Goal: Task Accomplishment & Management: Use online tool/utility

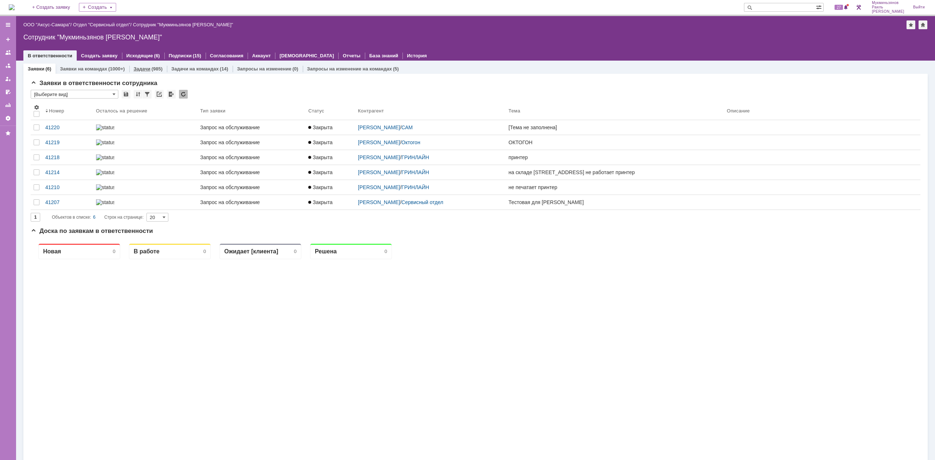
click at [160, 66] on div "(985)" at bounding box center [157, 68] width 11 height 5
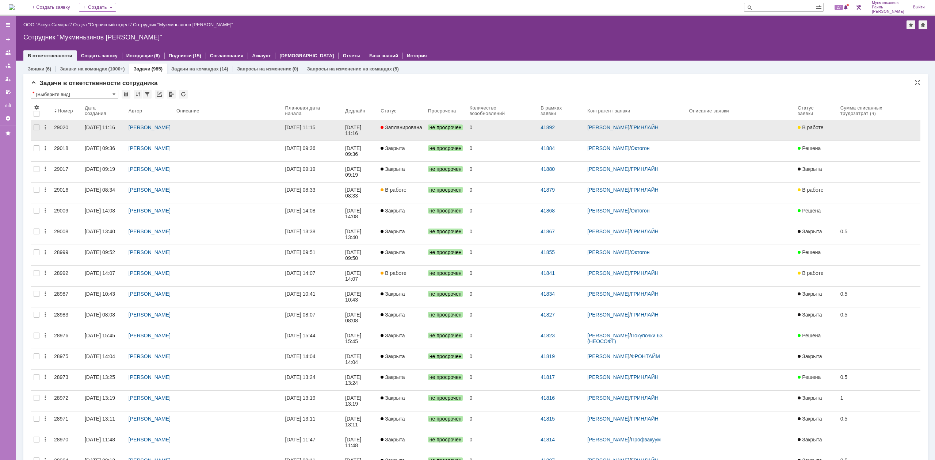
click at [342, 131] on link "[DATE] 11:15" at bounding box center [312, 130] width 60 height 20
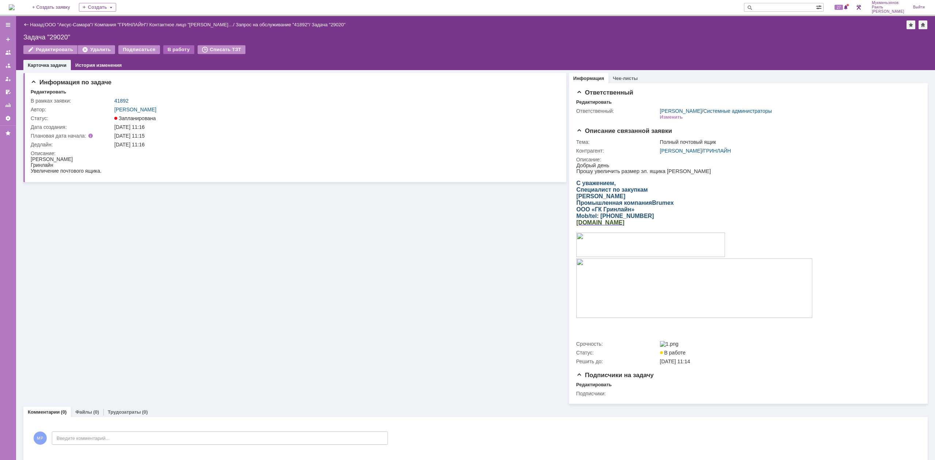
click at [180, 51] on div "В работу" at bounding box center [178, 49] width 31 height 9
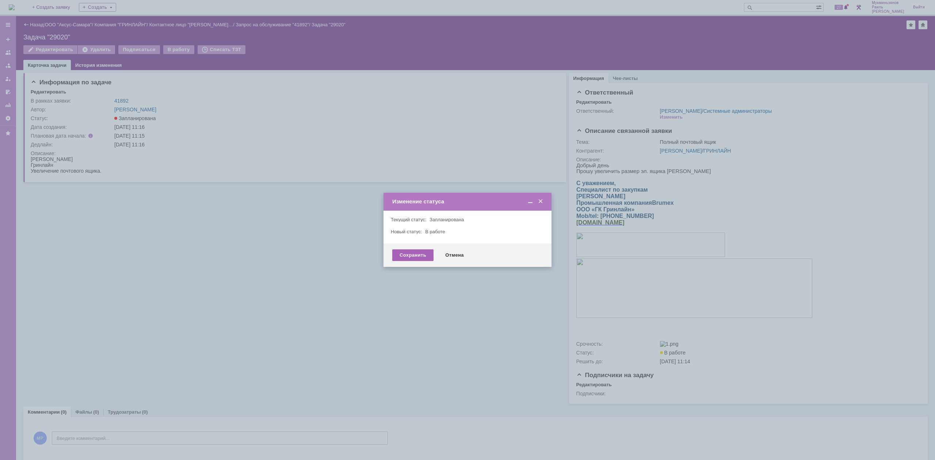
click at [395, 258] on div "Сохранить" at bounding box center [412, 255] width 41 height 12
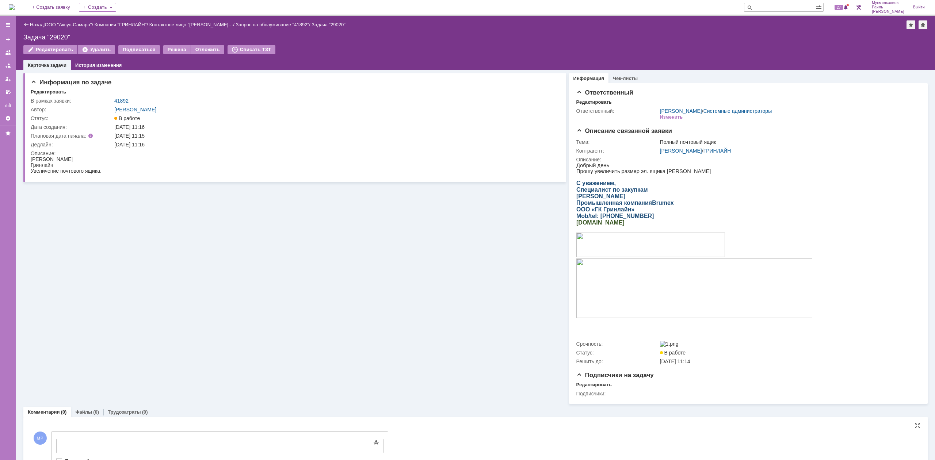
click at [154, 439] on body at bounding box center [116, 445] width 110 height 12
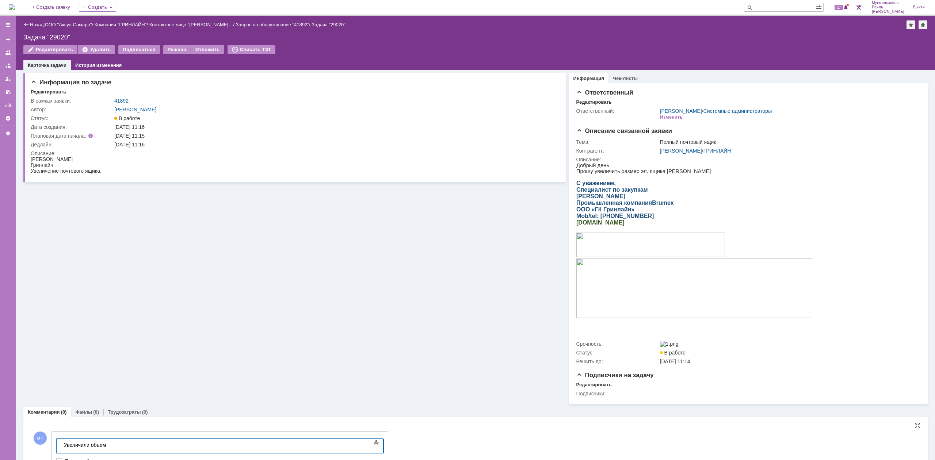
click at [139, 444] on div "Увеличили объем" at bounding box center [116, 445] width 104 height 6
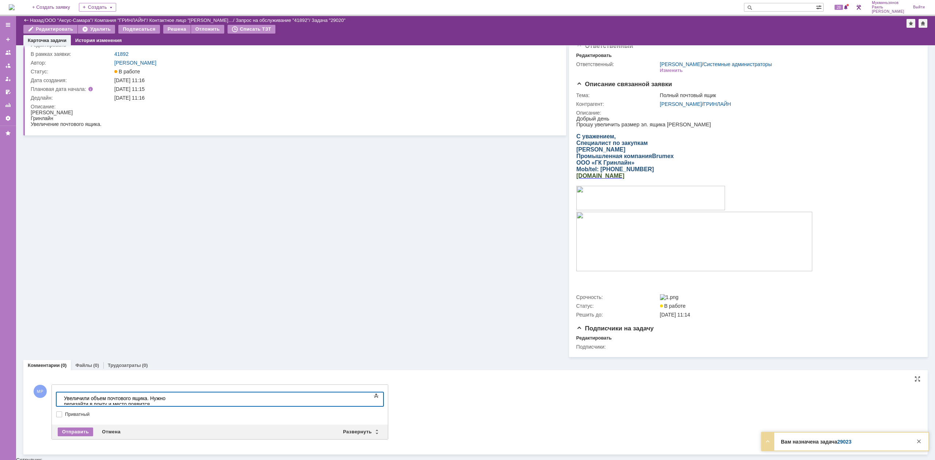
scroll to position [21, 0]
drag, startPoint x: 126, startPoint y: 4, endPoint x: 129, endPoint y: 412, distance: 407.8
click at [118, 412] on div at bounding box center [219, 409] width 327 height 5
drag, startPoint x: 258, startPoint y: 397, endPoint x: 4, endPoint y: 397, distance: 253.7
click at [61, 397] on html "Увеличили объем почтового ящика. Нужно перезайти в почту и место появится" at bounding box center [116, 402] width 110 height 18
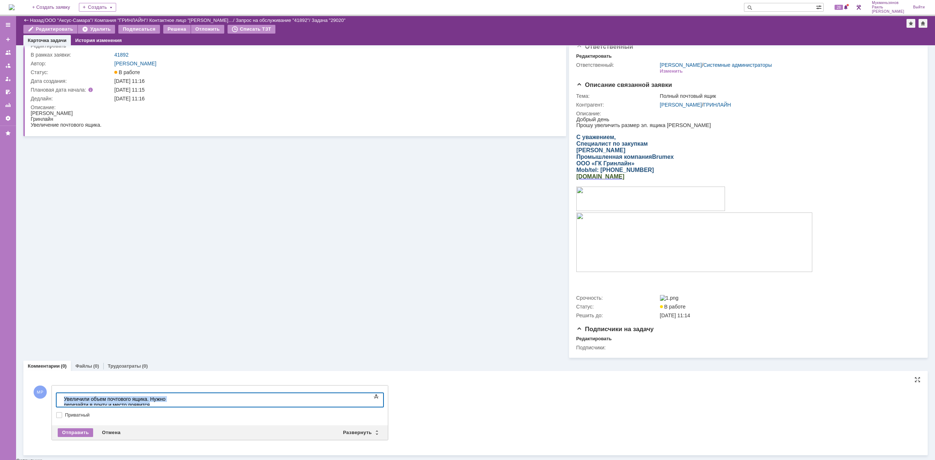
copy div "Увеличили объем почтового ящика. Нужно перезайти в почту и место появится"
click at [81, 435] on div "Отправить" at bounding box center [75, 432] width 35 height 9
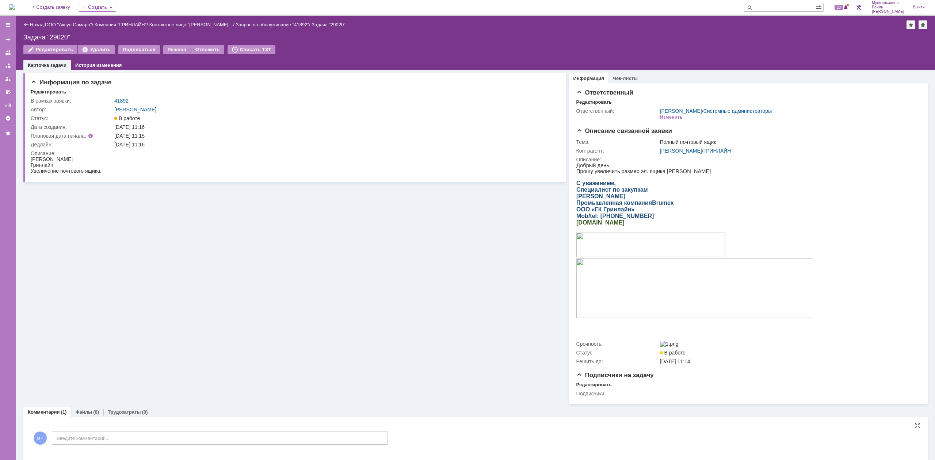
scroll to position [0, 0]
click at [119, 411] on div "Трудозатраты (0)" at bounding box center [127, 412] width 49 height 11
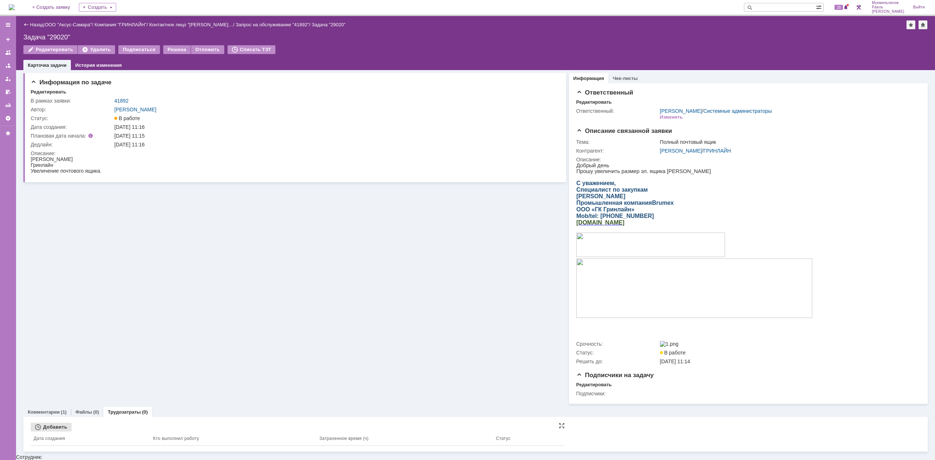
click at [61, 427] on div "Добавить" at bounding box center [51, 427] width 41 height 9
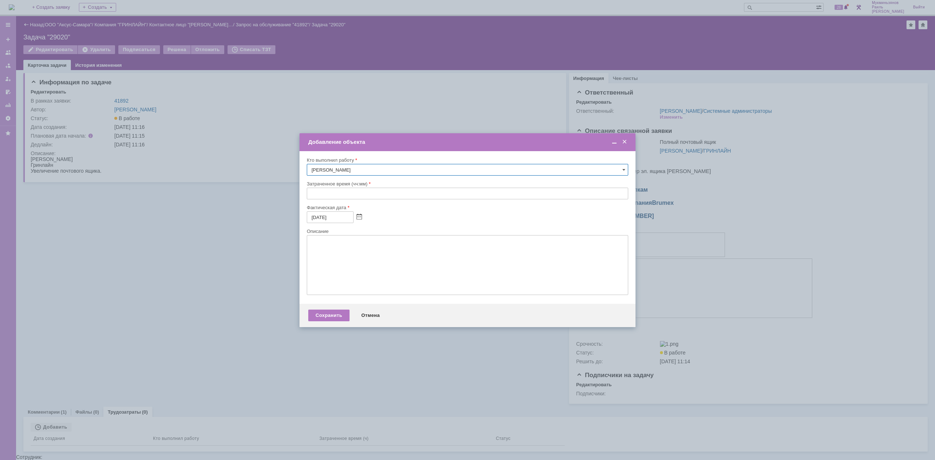
click at [331, 202] on div at bounding box center [467, 201] width 321 height 5
click at [334, 194] on input "text" at bounding box center [467, 194] width 321 height 12
type input "00:30"
drag, startPoint x: 304, startPoint y: 289, endPoint x: 318, endPoint y: 281, distance: 15.4
click at [310, 287] on div "Внимание! Кто выполнил работу [PERSON_NAME] время (чч:мм) 00:30 Фактическая дат…" at bounding box center [467, 227] width 336 height 153
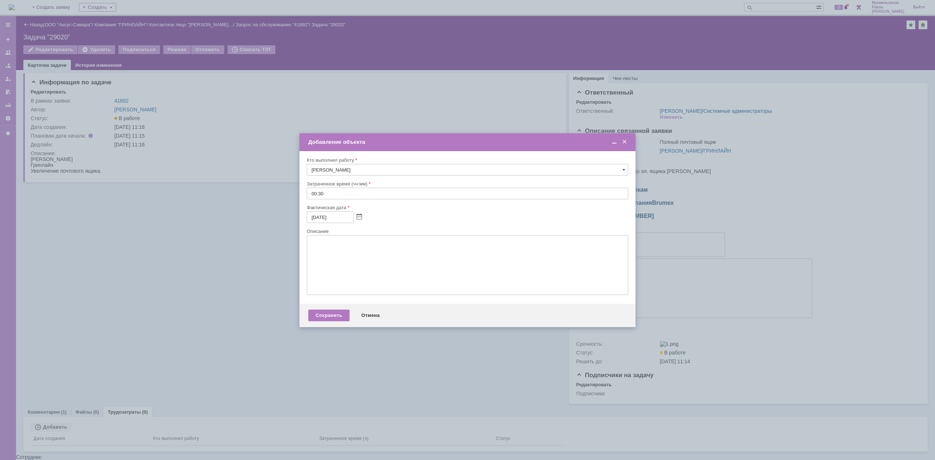
click at [323, 277] on textarea at bounding box center [467, 265] width 321 height 60
paste textarea "Увеличили объем почтового ящика. Нужно перезайти в почту и место появится"
type textarea "Увеличили объем почтового ящика. Нужно перезайти в почту и место появится"
click at [333, 312] on div "Сохранить" at bounding box center [328, 316] width 41 height 12
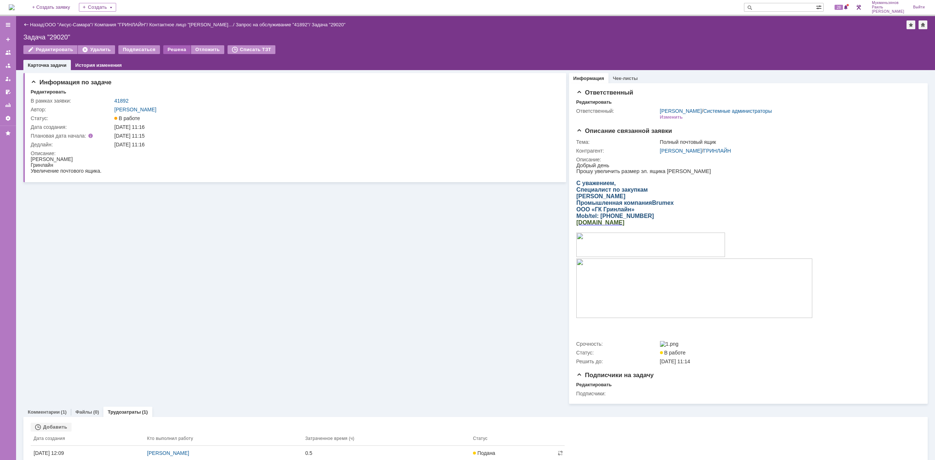
click at [175, 48] on div "Решена" at bounding box center [176, 49] width 27 height 9
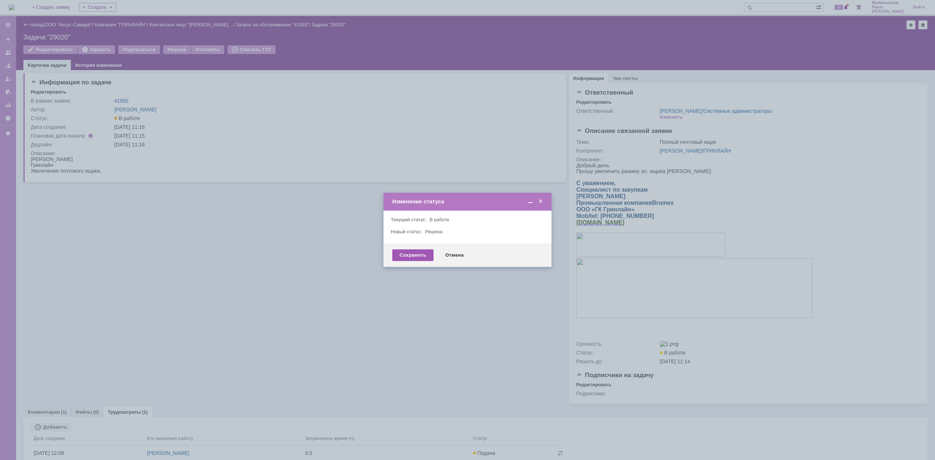
drag, startPoint x: 432, startPoint y: 248, endPoint x: 426, endPoint y: 250, distance: 5.4
click at [431, 248] on div "Сохранить Отмена" at bounding box center [467, 255] width 168 height 23
click at [426, 250] on div "Сохранить" at bounding box center [412, 255] width 41 height 12
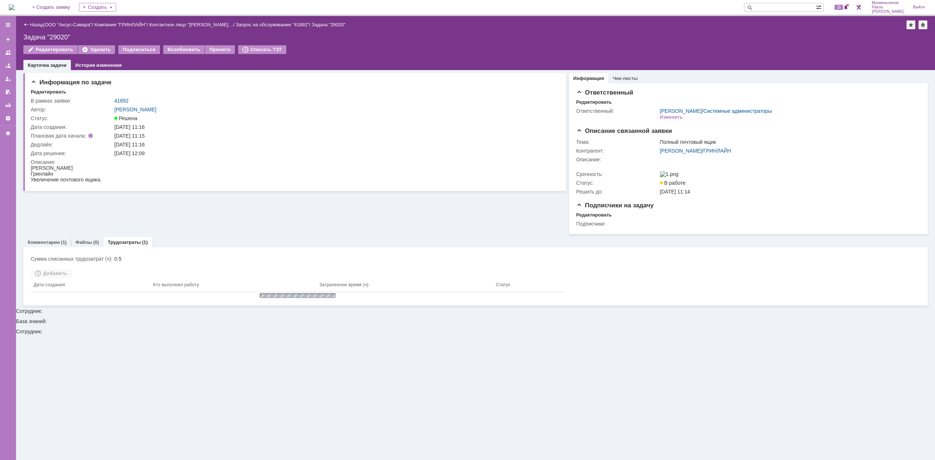
click at [15, 5] on img at bounding box center [12, 7] width 6 height 6
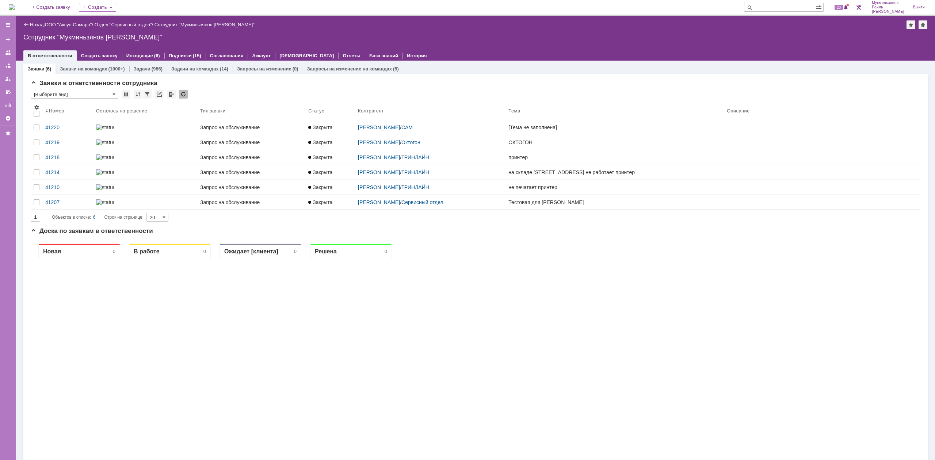
click at [129, 67] on div "Задачи (986)" at bounding box center [148, 69] width 38 height 11
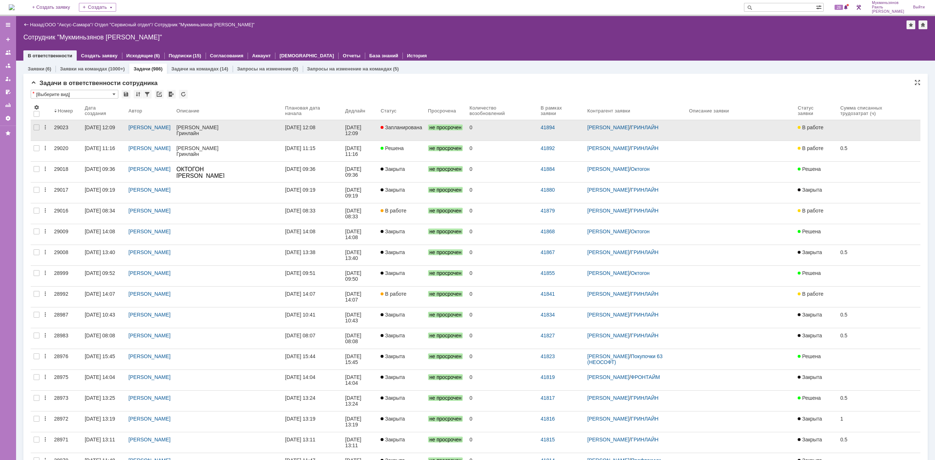
click at [418, 133] on link "Запланирована" at bounding box center [401, 130] width 47 height 20
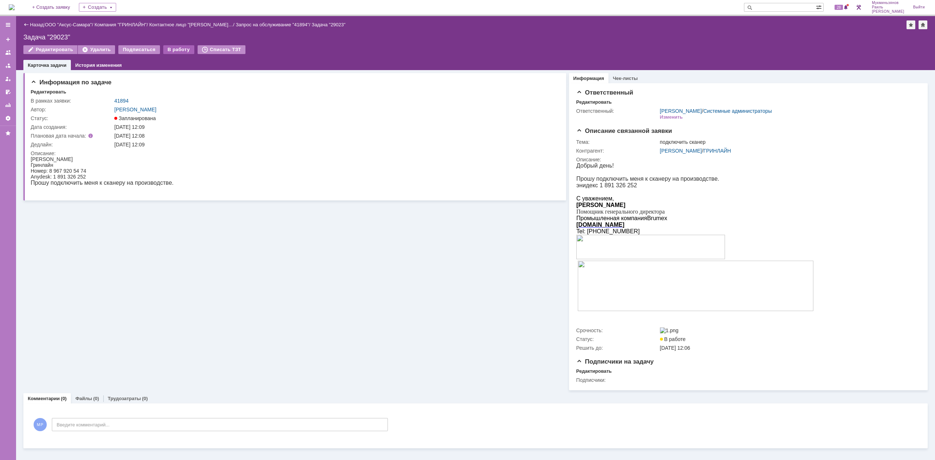
click at [171, 50] on div "В работу" at bounding box center [178, 49] width 31 height 9
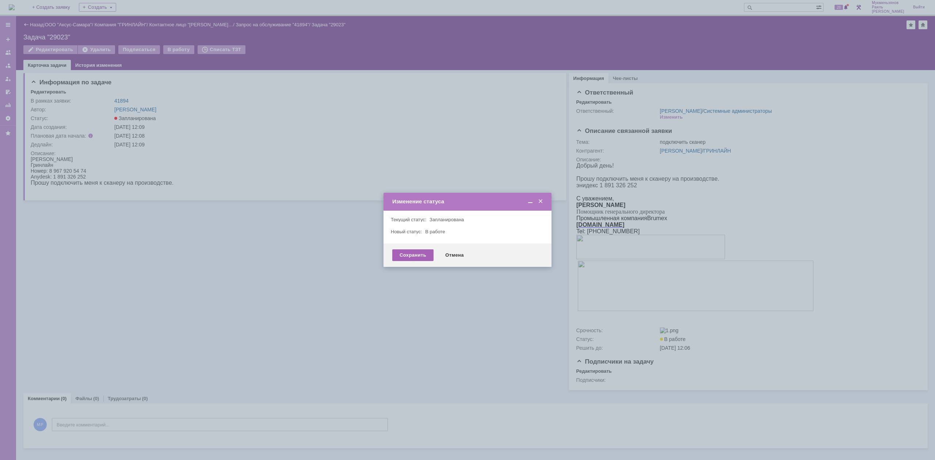
click at [411, 259] on div "Сохранить" at bounding box center [412, 255] width 41 height 12
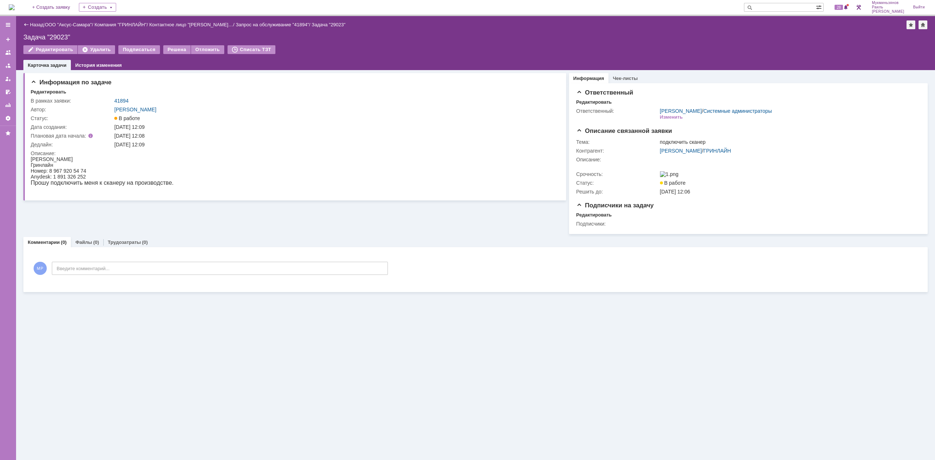
click at [15, 10] on img at bounding box center [12, 7] width 6 height 6
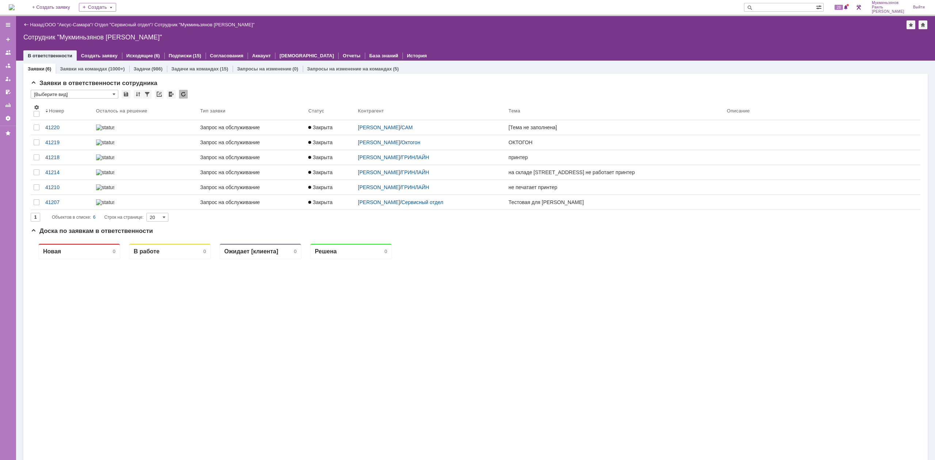
click at [148, 74] on div "Заявки в ответственности сотрудника * [Выберите вид] Результаты поиска: Изменит…" at bounding box center [475, 305] width 904 height 463
click at [148, 72] on div "Заявки (6) Заявки на командах (1000+) Задачи (986) Задачи на командах (15) Запр…" at bounding box center [475, 300] width 904 height 473
click at [152, 68] on div "(986)" at bounding box center [157, 68] width 11 height 5
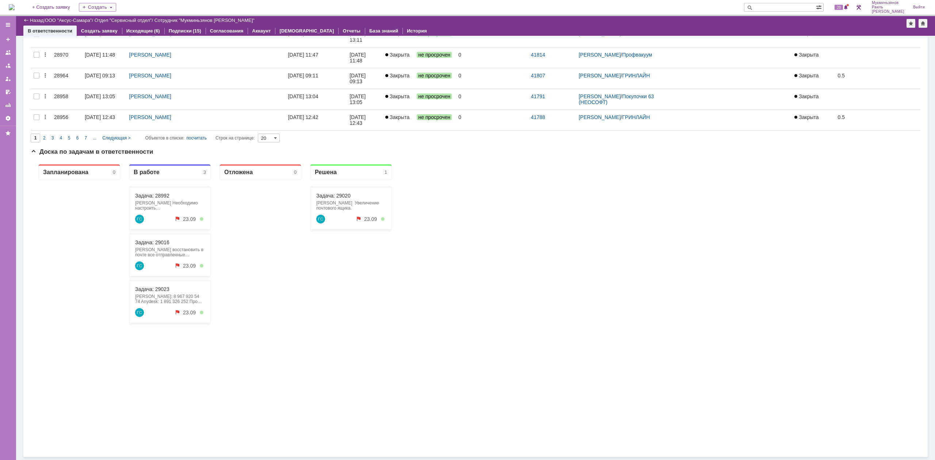
click at [157, 246] on div "Задача: 29016 [PERSON_NAME] восстановить в почте все отправленные сообщения и а…" at bounding box center [170, 255] width 82 height 42
click at [158, 243] on link "Задача: 29016" at bounding box center [152, 243] width 34 height 6
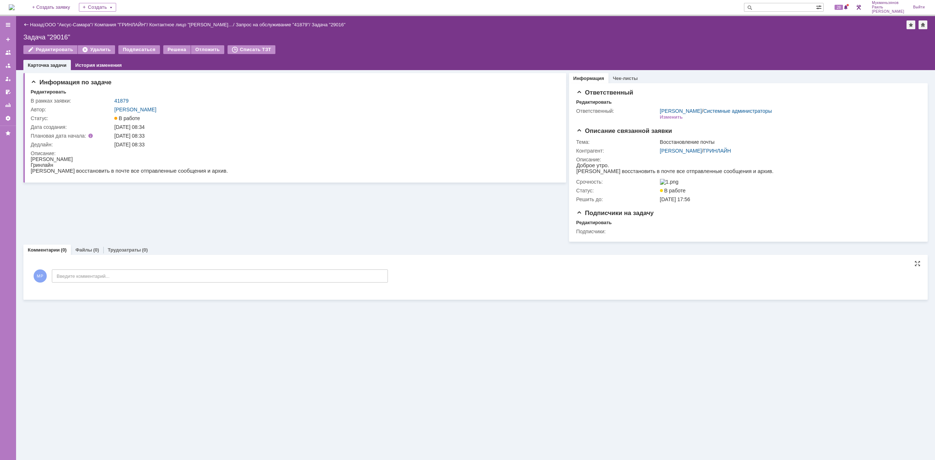
click at [139, 286] on div "МР Введите комментарий..." at bounding box center [209, 277] width 357 height 34
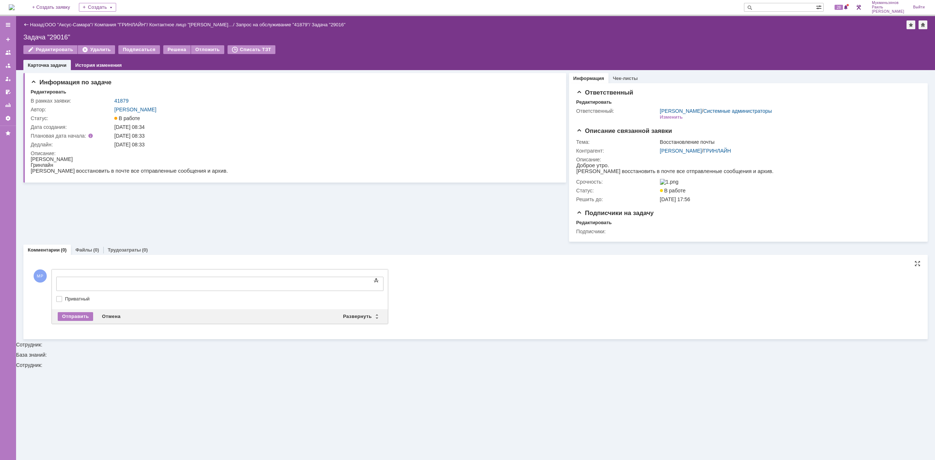
click at [147, 282] on div at bounding box center [116, 283] width 104 height 6
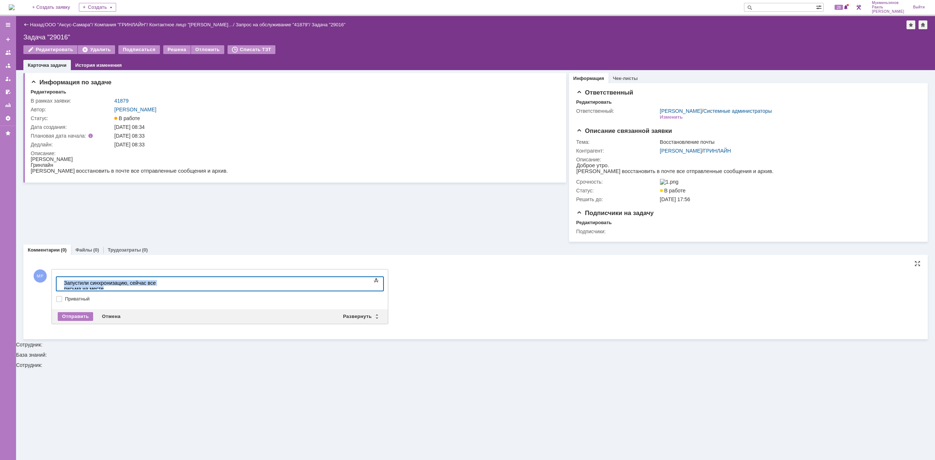
drag, startPoint x: 206, startPoint y: 284, endPoint x: 7, endPoint y: 288, distance: 199.0
click at [61, 288] on html "​Запустили синхронизацию, сейчас все письма на месте" at bounding box center [116, 286] width 110 height 18
copy div "​Запустили синхронизацию, сейчас все письма на месте"
click at [62, 317] on div "Отправить" at bounding box center [75, 316] width 35 height 9
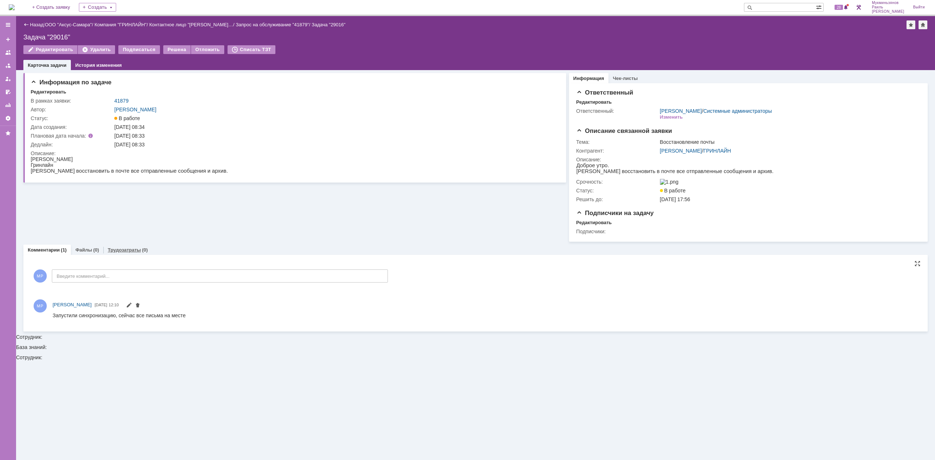
click at [122, 253] on link "Трудозатраты" at bounding box center [124, 249] width 33 height 5
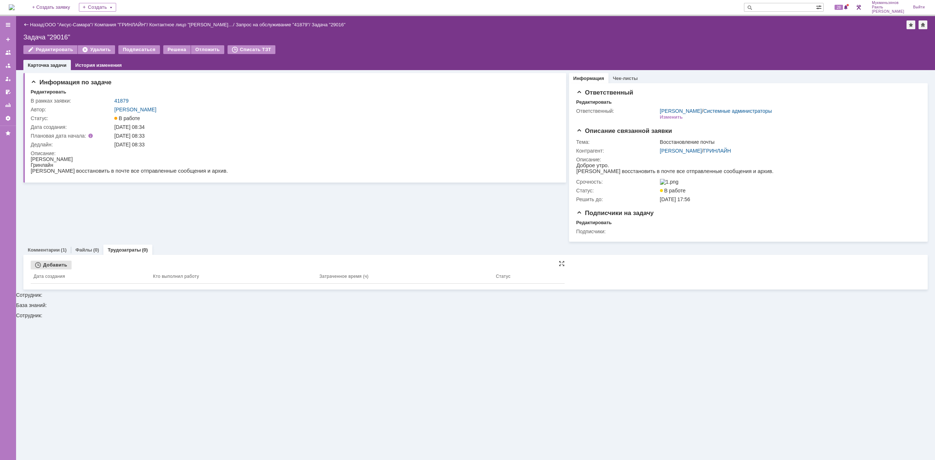
click at [65, 268] on div "Добавить" at bounding box center [51, 265] width 41 height 9
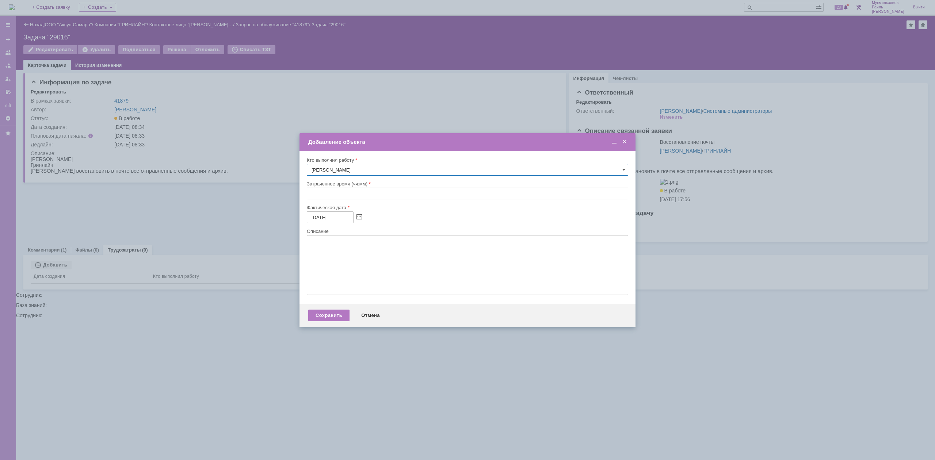
click at [335, 196] on input "text" at bounding box center [467, 194] width 321 height 12
type input "00:30"
click at [328, 275] on textarea at bounding box center [467, 265] width 321 height 60
paste textarea "​Запустили синхронизацию, сейчас все письма на месте"
type textarea "​Запустили синхронизацию, сейчас все письма на месте"
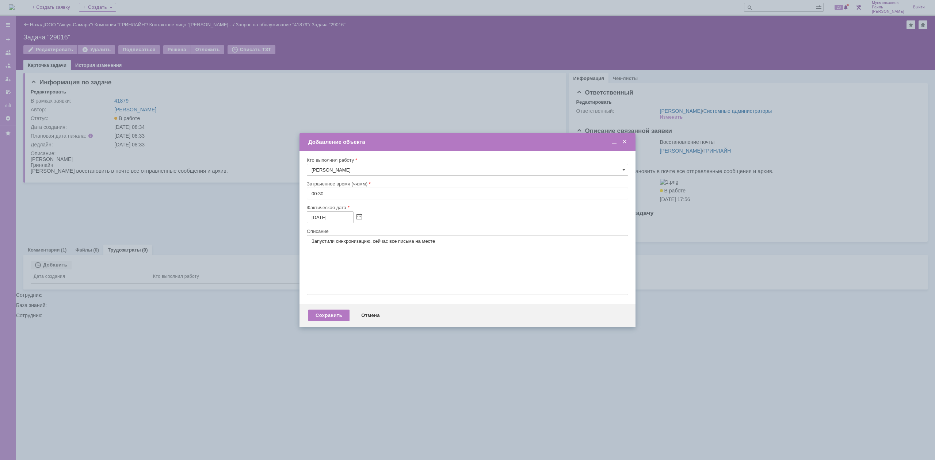
drag, startPoint x: 320, startPoint y: 323, endPoint x: 323, endPoint y: 317, distance: 6.0
click at [320, 322] on div "Сохранить Отмена" at bounding box center [467, 315] width 336 height 23
click at [323, 317] on div "Сохранить" at bounding box center [328, 316] width 41 height 12
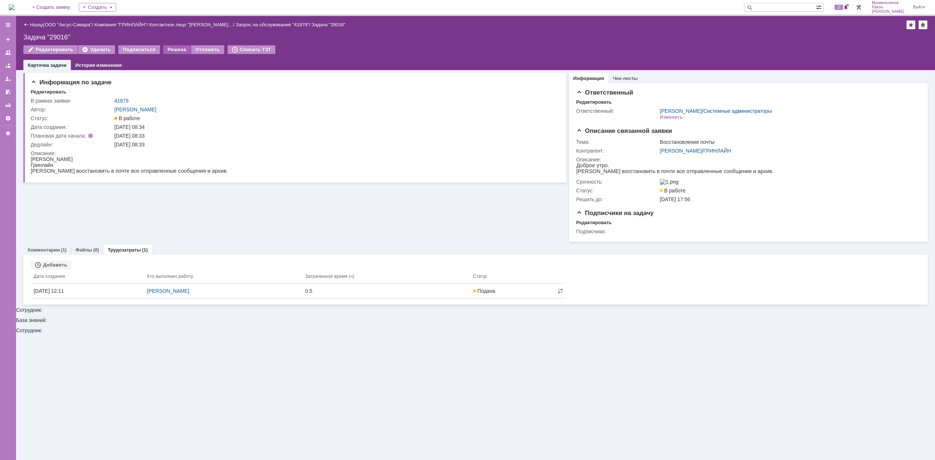
click at [170, 49] on div "Решена" at bounding box center [176, 49] width 27 height 9
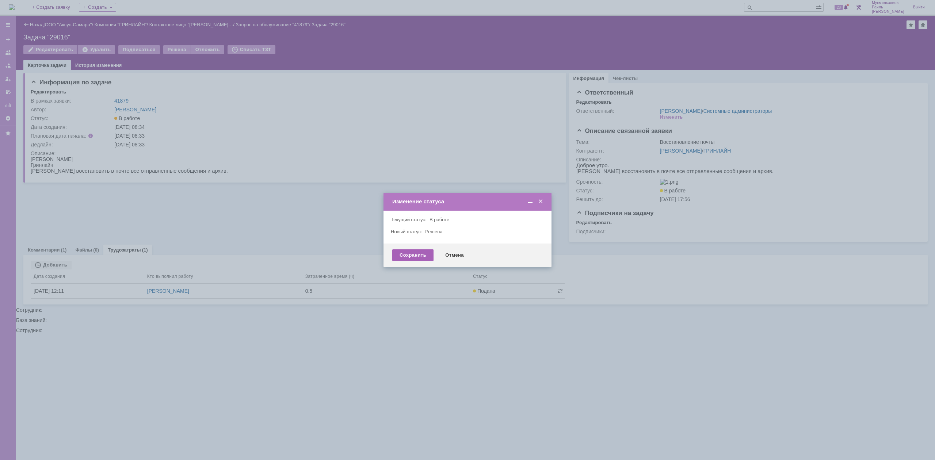
click at [414, 254] on div "Сохранить" at bounding box center [412, 255] width 41 height 12
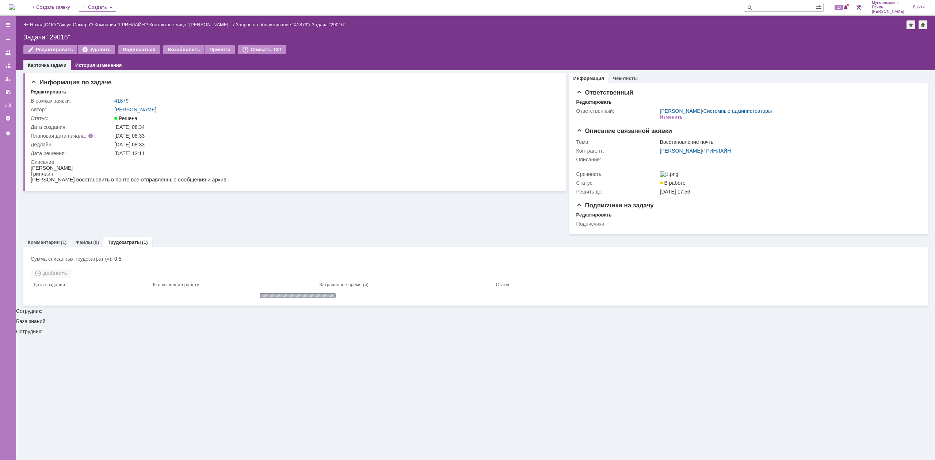
click at [15, 4] on img at bounding box center [12, 7] width 6 height 6
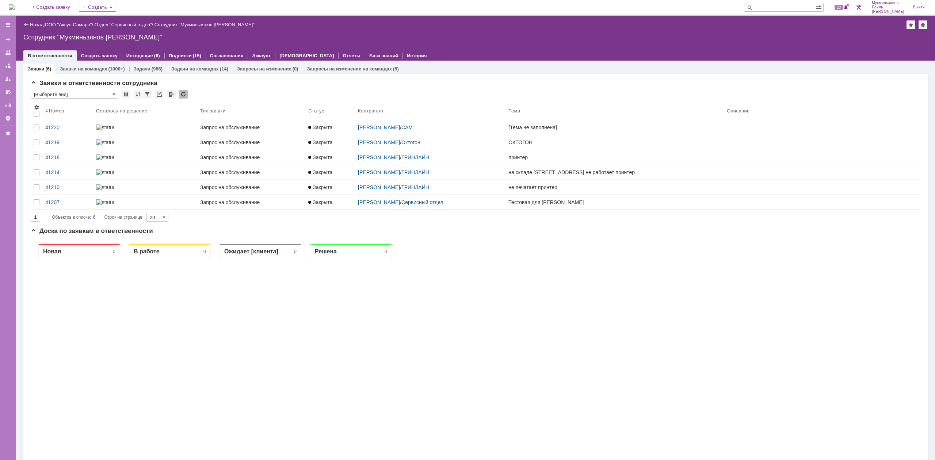
click at [143, 66] on link "Задачи" at bounding box center [142, 68] width 17 height 5
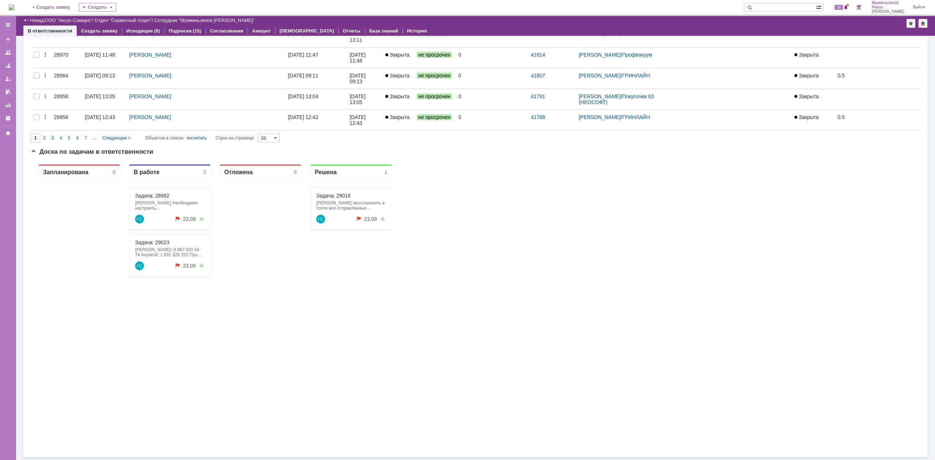
click at [171, 251] on div "[PERSON_NAME]: 8 967 920 54 74 Anydesk: 1 891 326 252 Прошу подключить меня к с…" at bounding box center [169, 252] width 69 height 10
click at [154, 240] on link "Задача: 29023" at bounding box center [152, 243] width 34 height 6
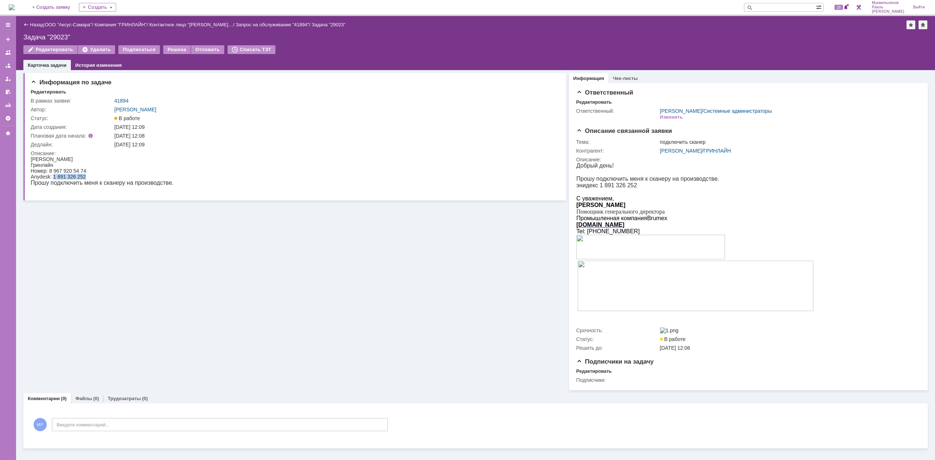
drag, startPoint x: 53, startPoint y: 177, endPoint x: 91, endPoint y: 176, distance: 38.0
click at [91, 176] on div "Anydesk: 1 891 326 252" at bounding box center [102, 177] width 143 height 6
copy div "1 891 326 252"
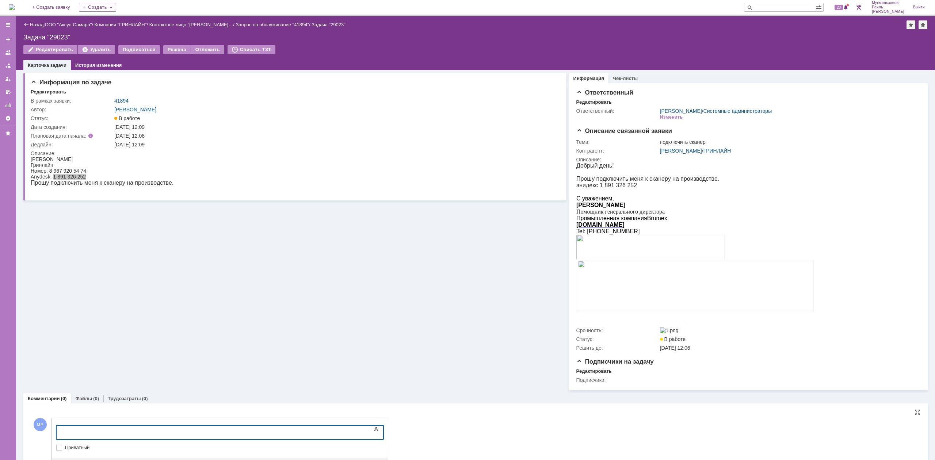
click at [170, 427] on body at bounding box center [116, 432] width 110 height 12
drag, startPoint x: 248, startPoint y: 434, endPoint x: 4, endPoint y: 432, distance: 243.9
click at [61, 432] on html "​Установили ПО для скана, на рабочем столе ярлык "MF SCAN UTILITY"" at bounding box center [116, 435] width 110 height 18
copy div "​Установили ПО для скана, на рабочем столе ярлык "MF SCAN UTILITY""
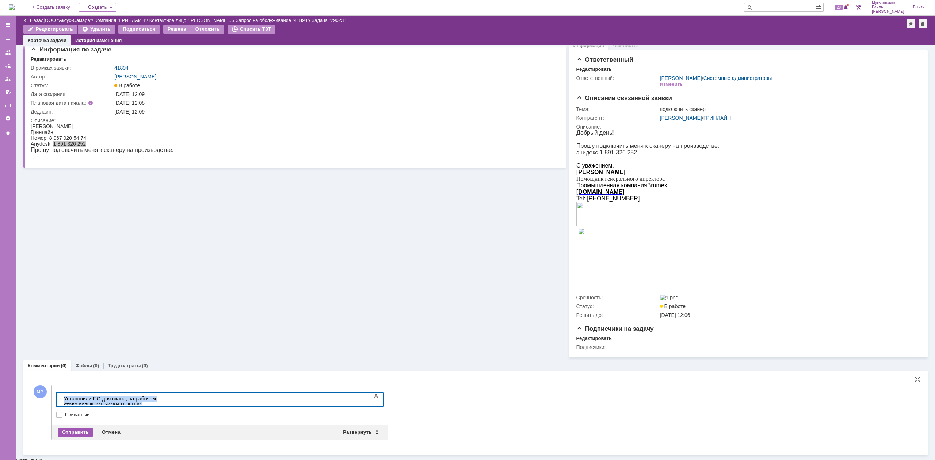
scroll to position [8, 0]
click at [81, 434] on div "Отправить" at bounding box center [75, 432] width 35 height 9
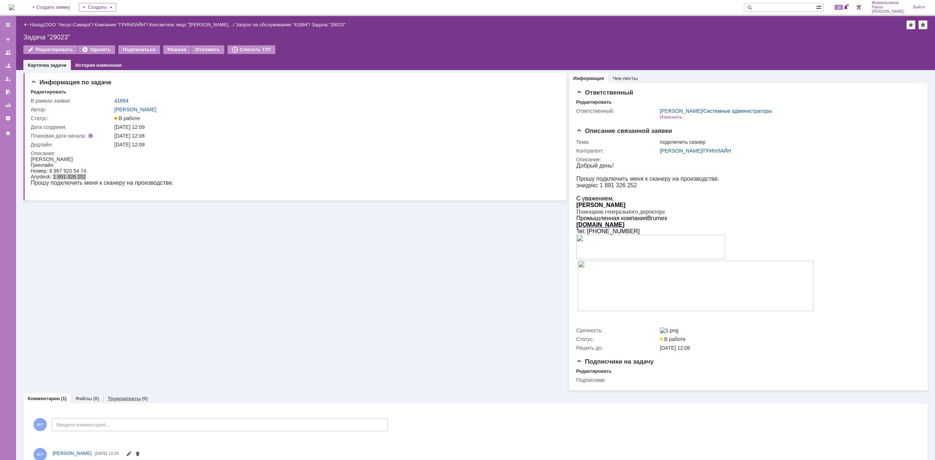
scroll to position [0, 0]
click at [114, 399] on link "Трудозатраты" at bounding box center [124, 398] width 33 height 5
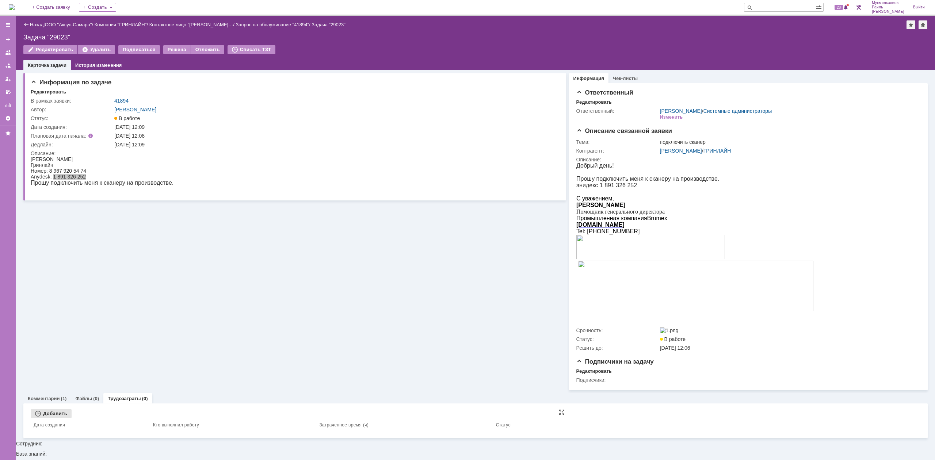
click at [63, 418] on div "Добавить" at bounding box center [51, 413] width 41 height 9
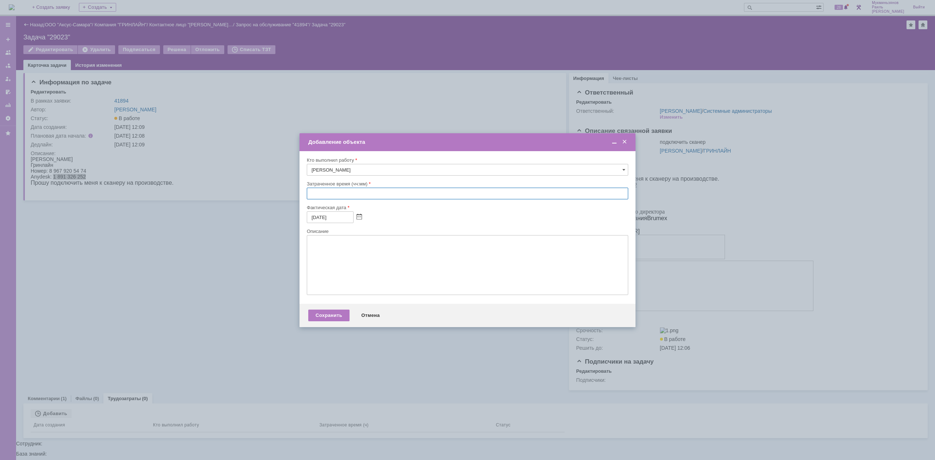
click at [329, 188] on input "text" at bounding box center [467, 194] width 321 height 12
type input "00:30"
click at [324, 275] on textarea at bounding box center [467, 265] width 321 height 60
paste textarea "​Установили ПО для скана, на рабочем столе ярлык "MF SCAN UTILITY""
type textarea "​Установили ПО для скана, на рабочем столе ярлык "MF SCAN UTILITY""
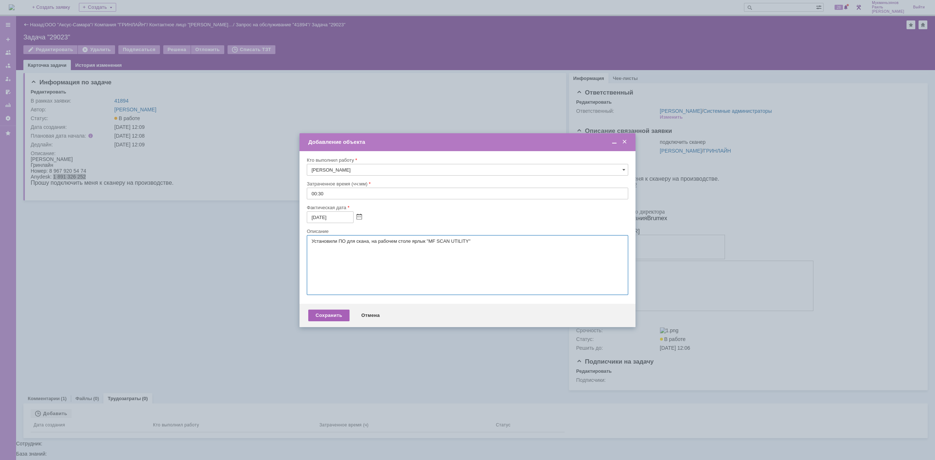
click at [326, 314] on div "Сохранить" at bounding box center [328, 316] width 41 height 12
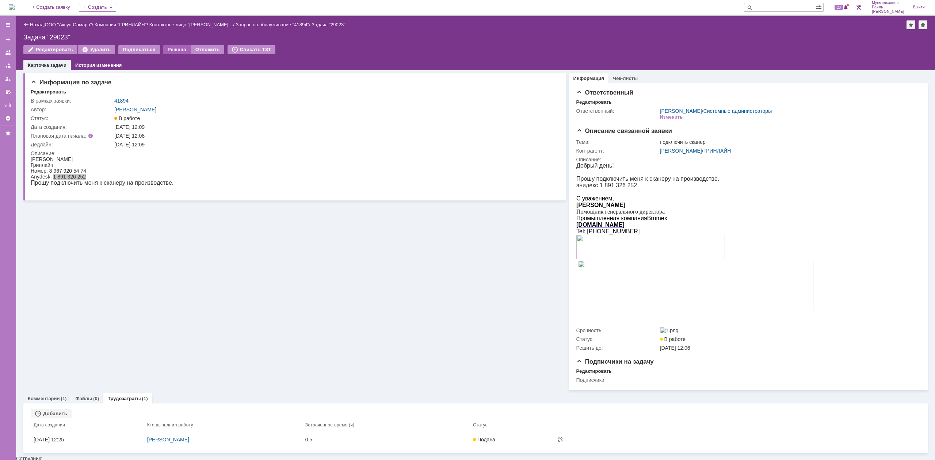
click at [172, 51] on div "Решена" at bounding box center [176, 49] width 27 height 9
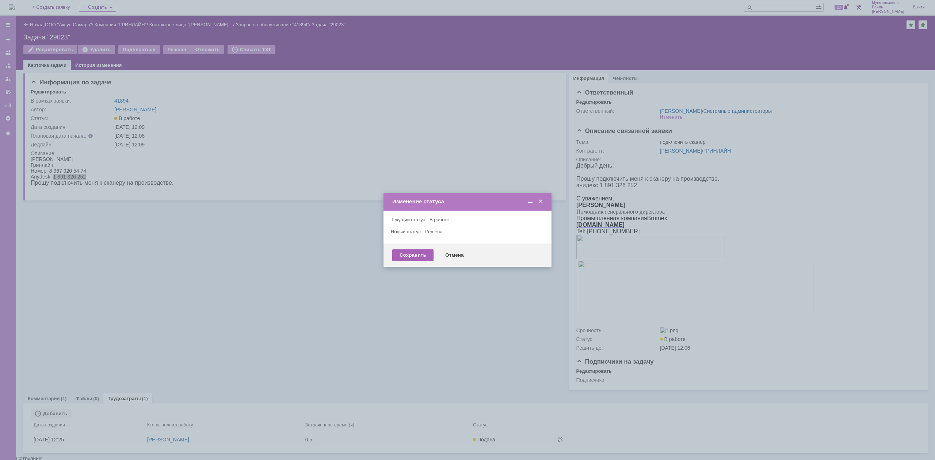
click at [412, 252] on div "Сохранить" at bounding box center [412, 255] width 41 height 12
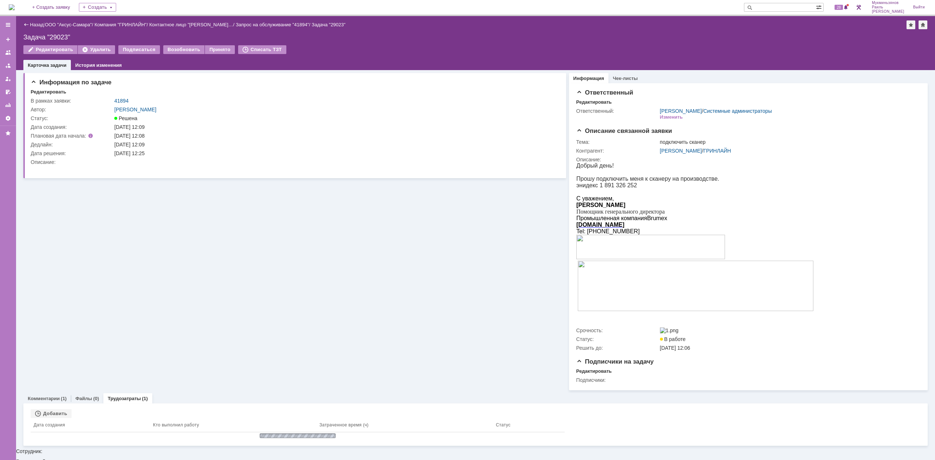
click at [10, 5] on img at bounding box center [12, 7] width 6 height 6
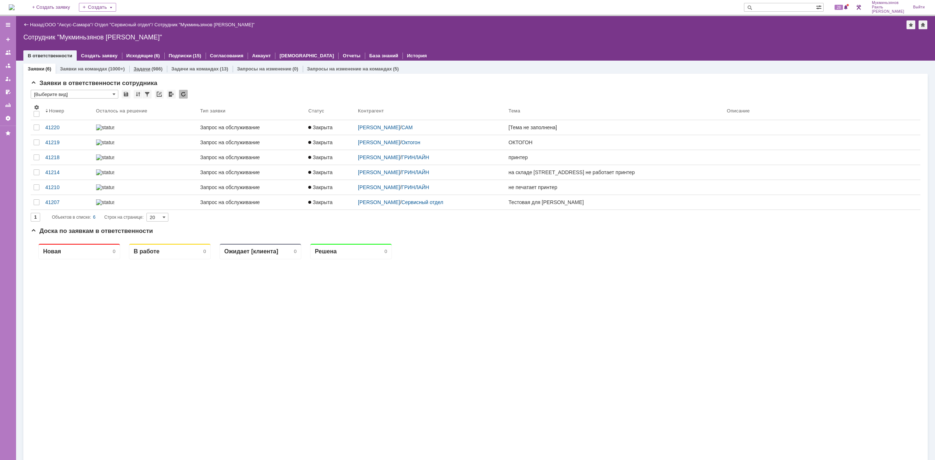
click at [154, 70] on div "(986)" at bounding box center [157, 68] width 11 height 5
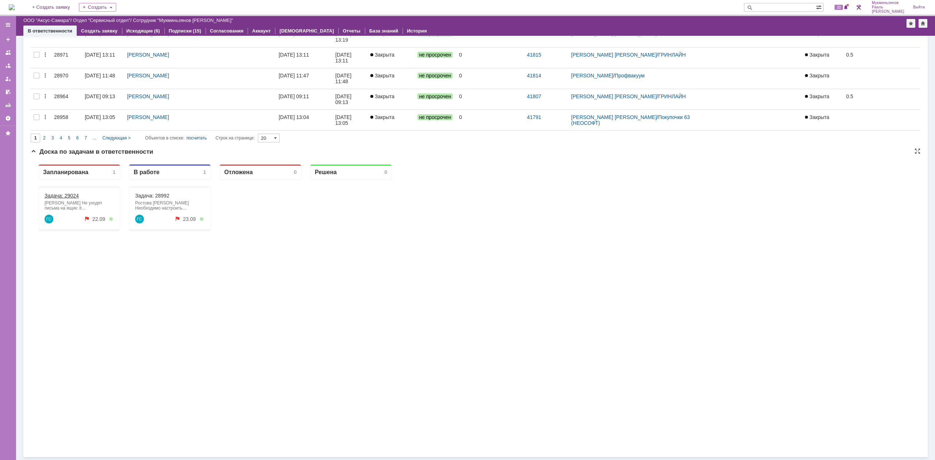
click at [70, 197] on link "Задача: 29024" at bounding box center [62, 196] width 34 height 6
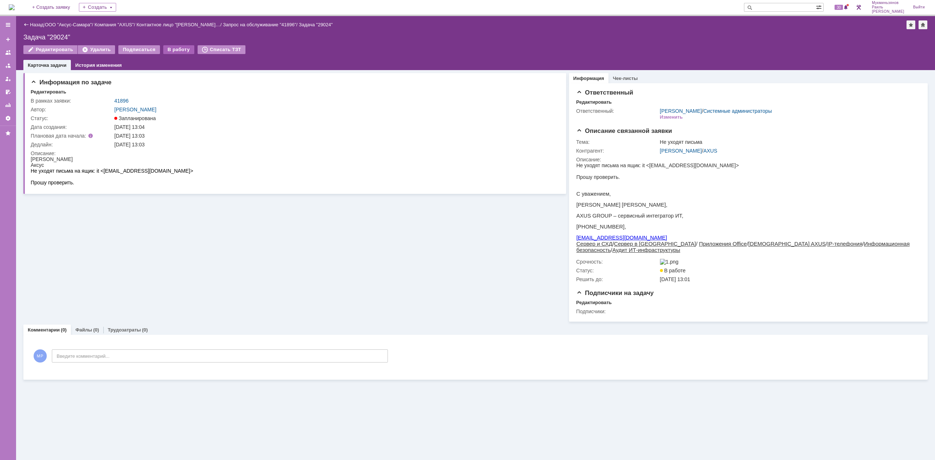
click at [166, 46] on div "В работу" at bounding box center [178, 49] width 31 height 9
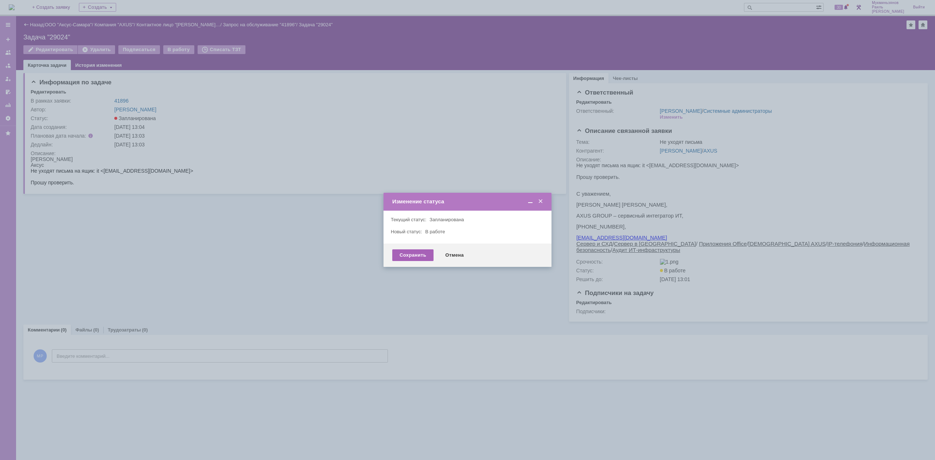
click at [406, 250] on div "Сохранить" at bounding box center [412, 255] width 41 height 12
